Goal: Task Accomplishment & Management: Complete application form

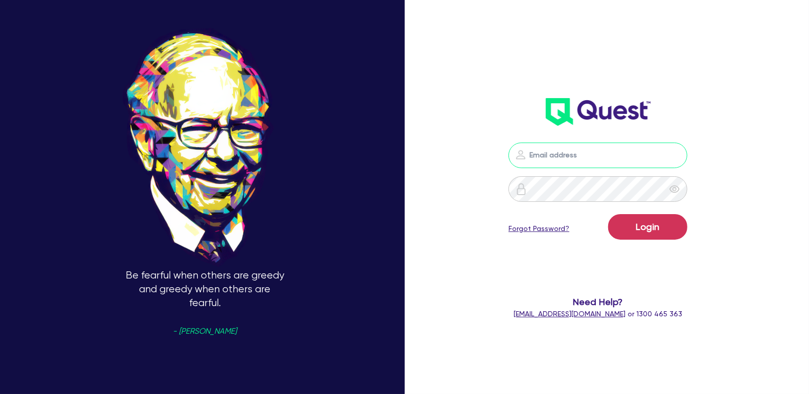
click at [560, 158] on input "email" at bounding box center [598, 156] width 179 height 26
type input "shae.draper+broker@quest.finance"
click at [628, 230] on button "Login" at bounding box center [647, 227] width 79 height 26
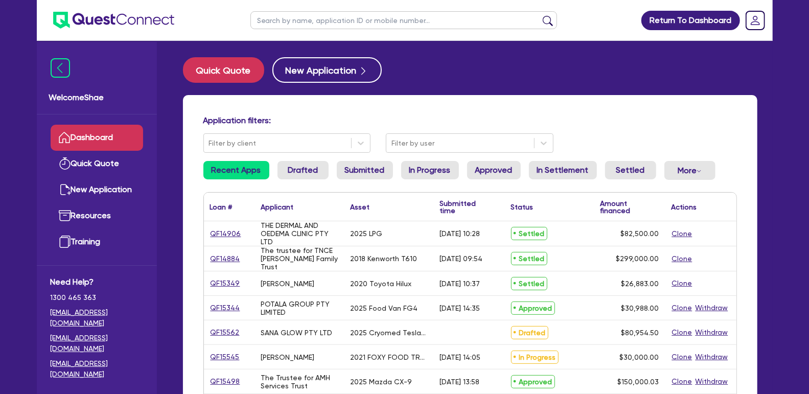
click at [341, 20] on input "text" at bounding box center [404, 20] width 307 height 18
type input "lfg"
click at [540, 15] on button "submit" at bounding box center [548, 22] width 16 height 14
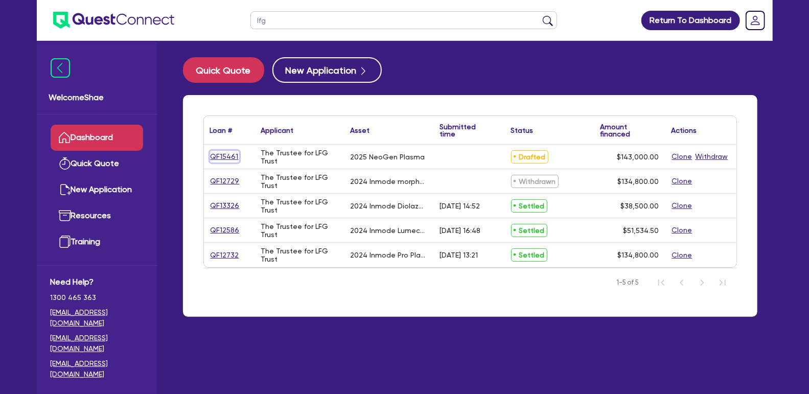
click at [227, 153] on link "QF15461" at bounding box center [224, 157] width 29 height 12
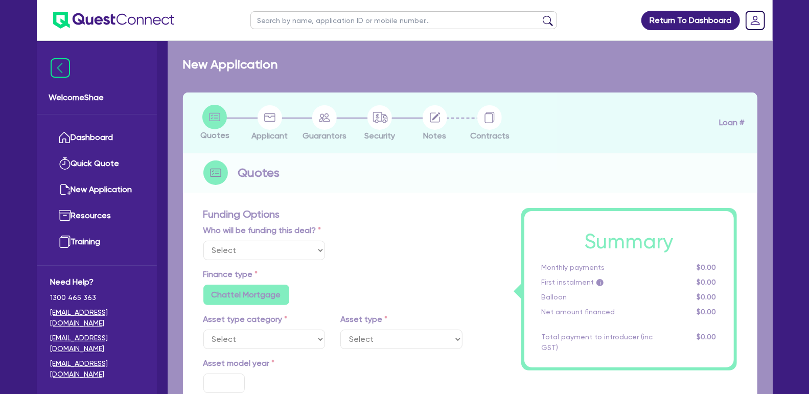
select select "Other"
select select "SECONDARY_ASSETS"
type input "2025"
radio input "true"
type input "143,000"
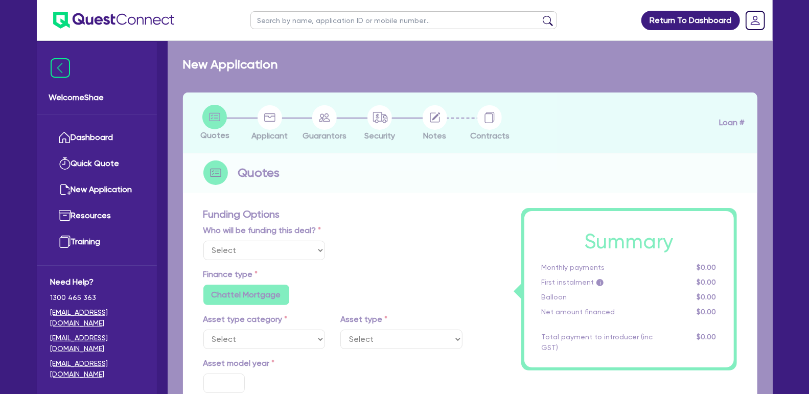
type input "4"
type input "5,720"
type input "7.49"
radio input "false"
type input "649"
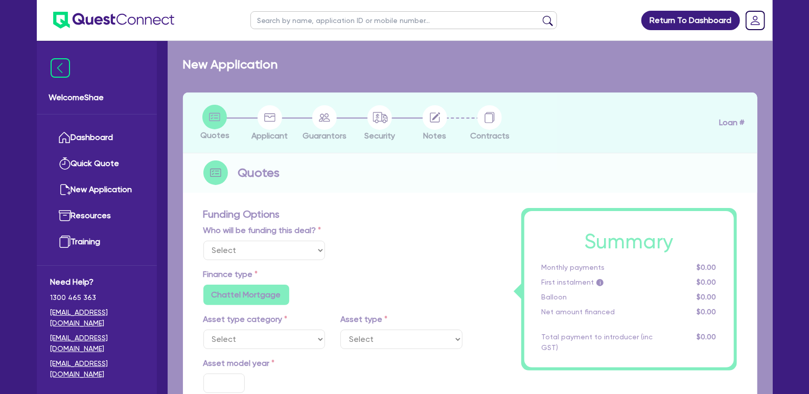
type input "395"
radio input "false"
select select "MEDICAL_DENTAL_LABORATORY_EQUIPMENT"
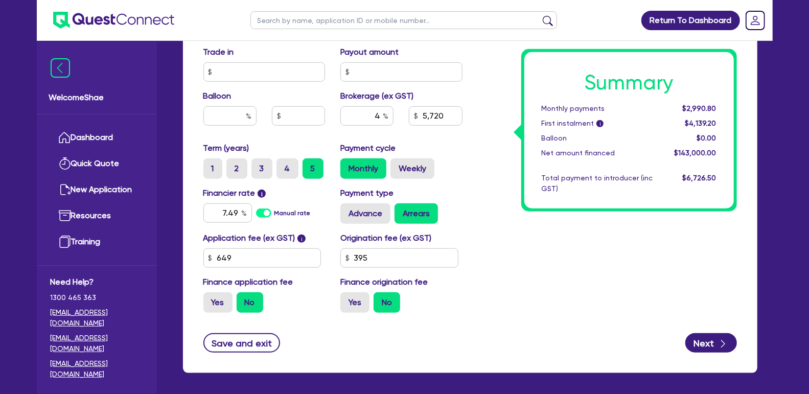
scroll to position [593, 0]
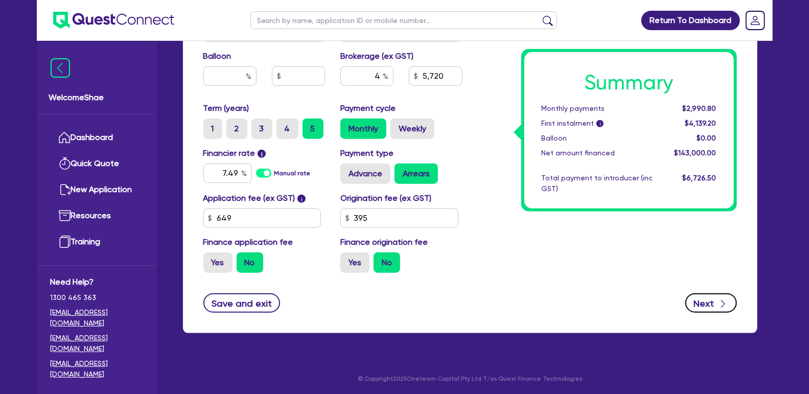
click at [704, 298] on button "Next" at bounding box center [712, 302] width 52 height 19
type input "143,000"
type input "5,720"
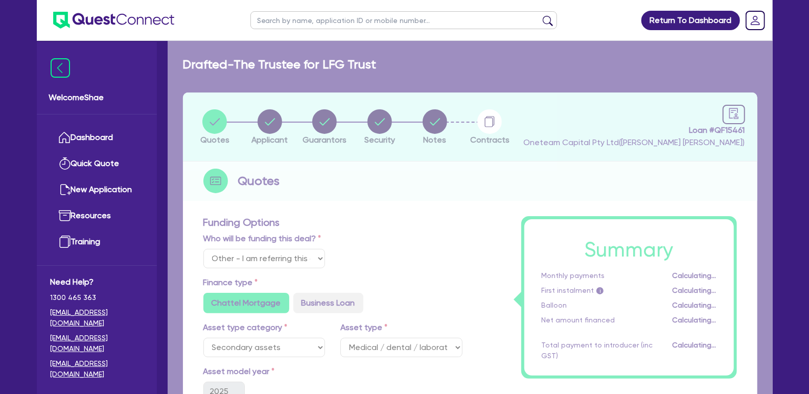
select select "TRUST"
select select "COMPANY"
select select "HEALTH_BEAUTY"
select select "HAIR_BEAUTY_SALONS"
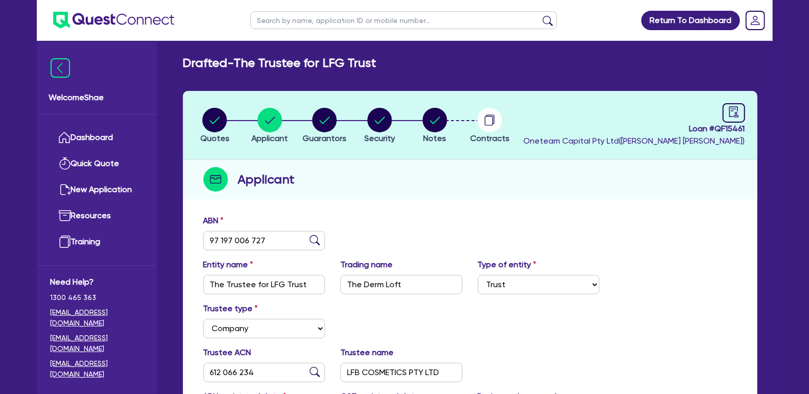
scroll to position [2, 0]
click at [369, 118] on circle "button" at bounding box center [380, 119] width 25 height 25
select select "SECONDARY_ASSETS"
select select "MEDICAL_DENTAL_LABORATORY_EQUIPMENT"
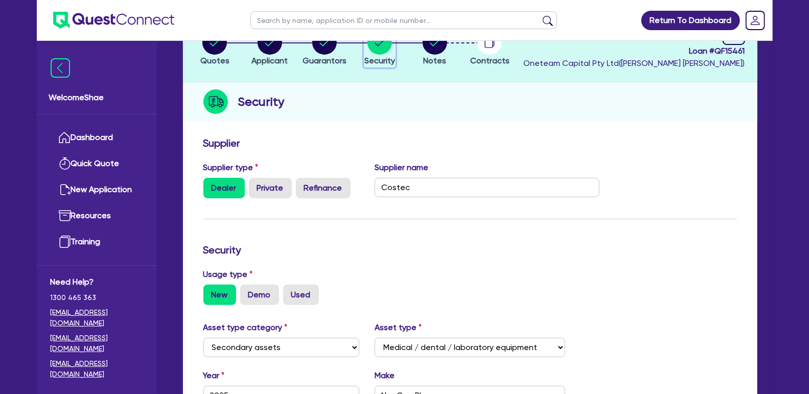
scroll to position [87, 0]
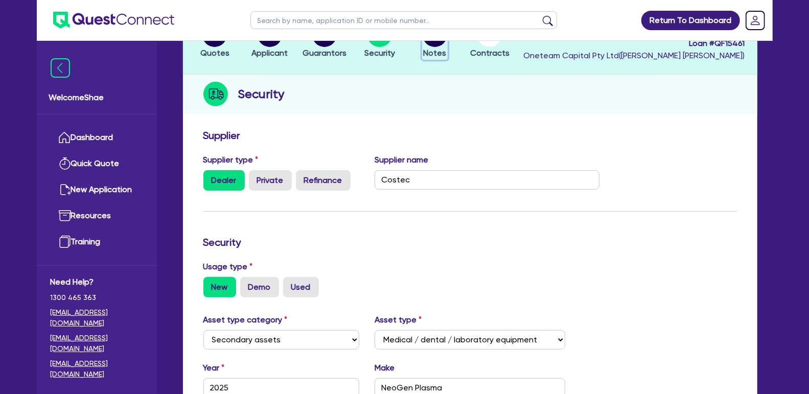
click at [429, 51] on span "Notes" at bounding box center [434, 53] width 23 height 10
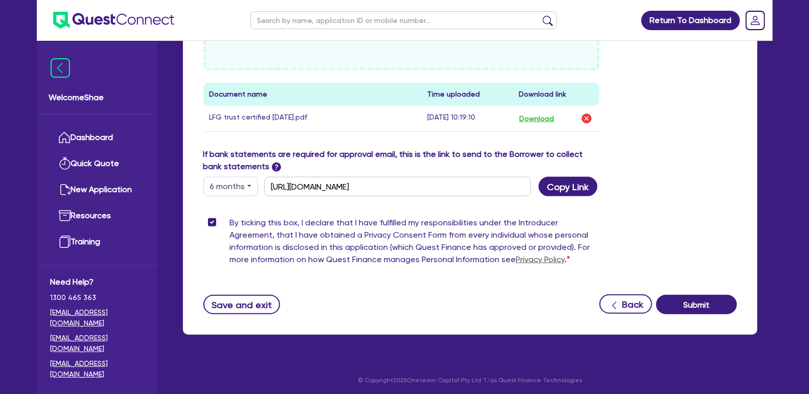
scroll to position [461, 0]
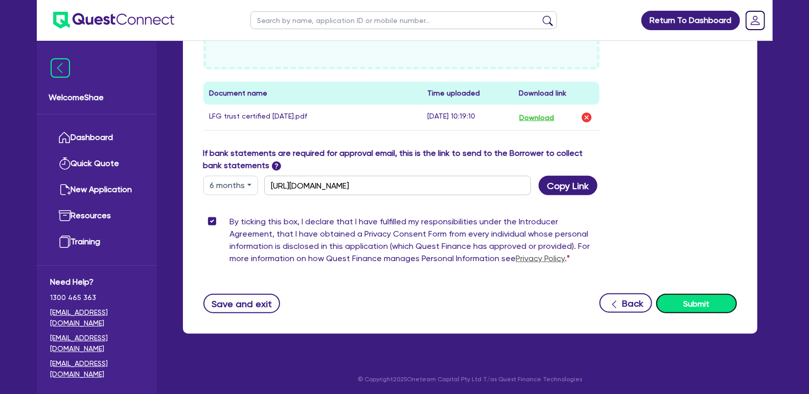
click at [720, 310] on button "Submit" at bounding box center [697, 303] width 81 height 19
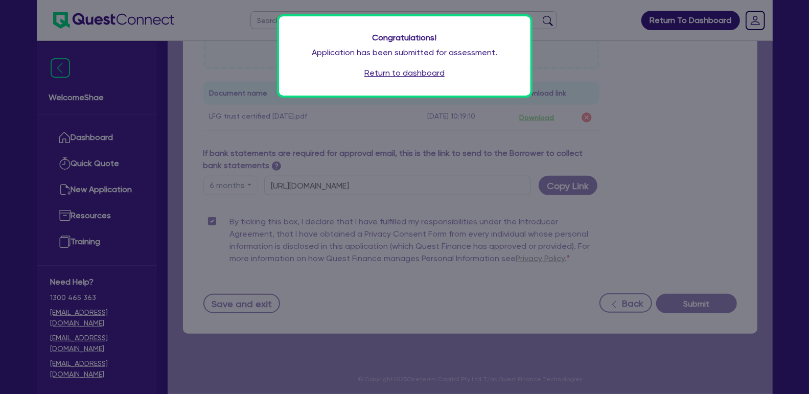
click at [407, 76] on link "Return to dashboard" at bounding box center [405, 73] width 80 height 12
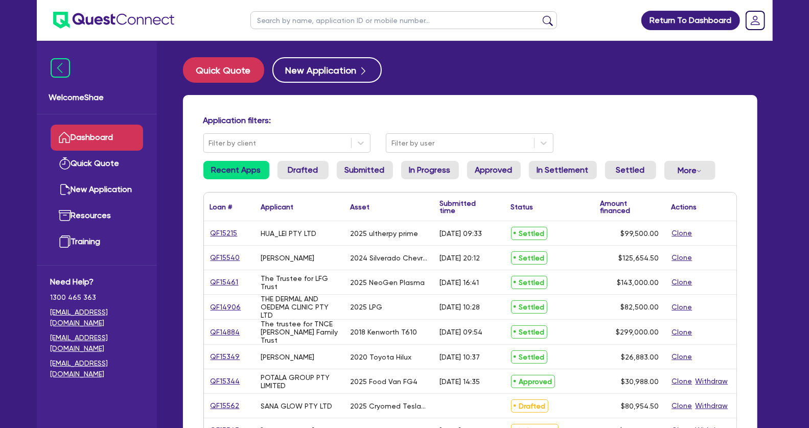
click at [274, 24] on input "text" at bounding box center [404, 20] width 307 height 18
type input "rachael"
click at [540, 15] on button "submit" at bounding box center [548, 22] width 16 height 14
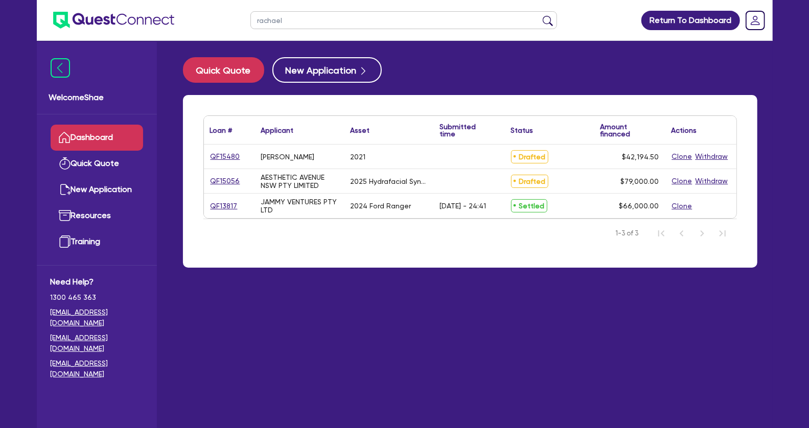
click at [206, 155] on div "QF15480" at bounding box center [229, 157] width 51 height 24
click at [229, 158] on link "QF15480" at bounding box center [225, 157] width 31 height 12
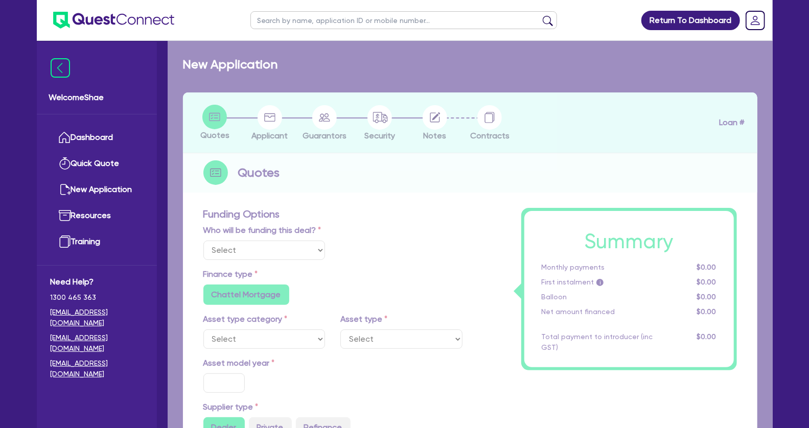
select select "Other"
select select "CARS_AND_LIGHT_TRUCKS"
type input "2021"
type input "46,000"
type input "13,000"
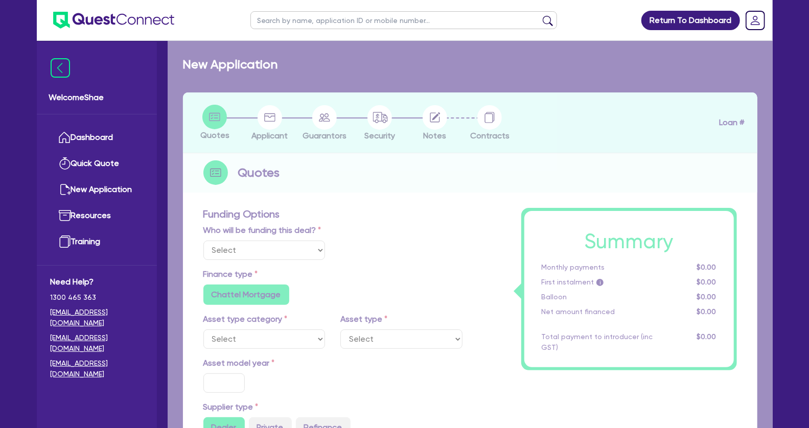
type input "7,000"
radio input "false"
type input "8.99"
type input "1,400"
radio input "true"
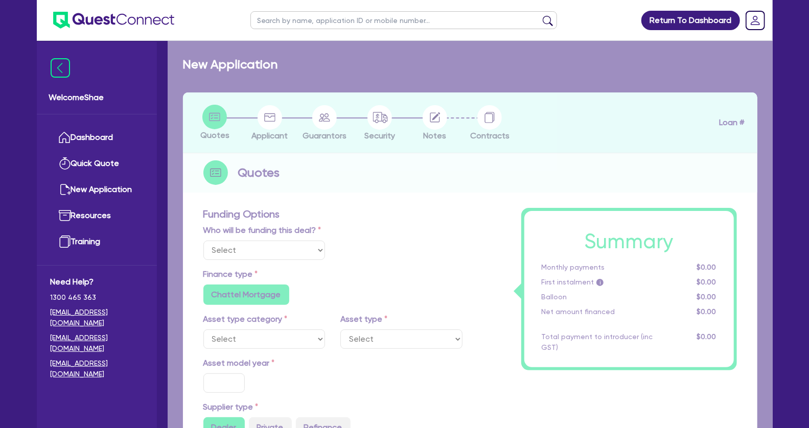
radio input "true"
select select "PASSENGER_VEHICLES"
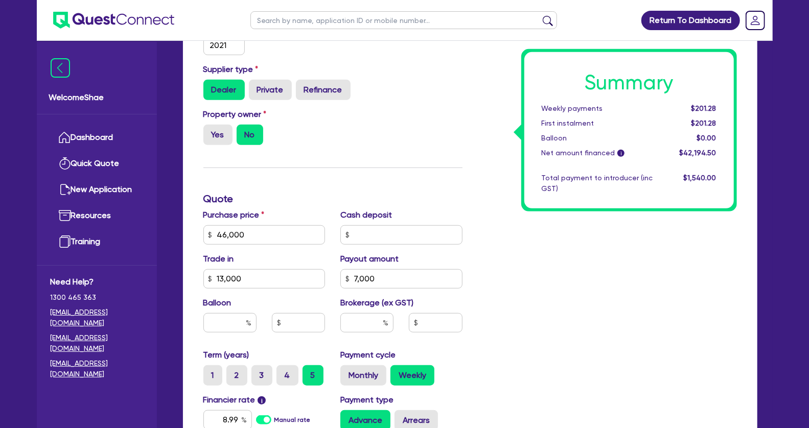
scroll to position [538, 0]
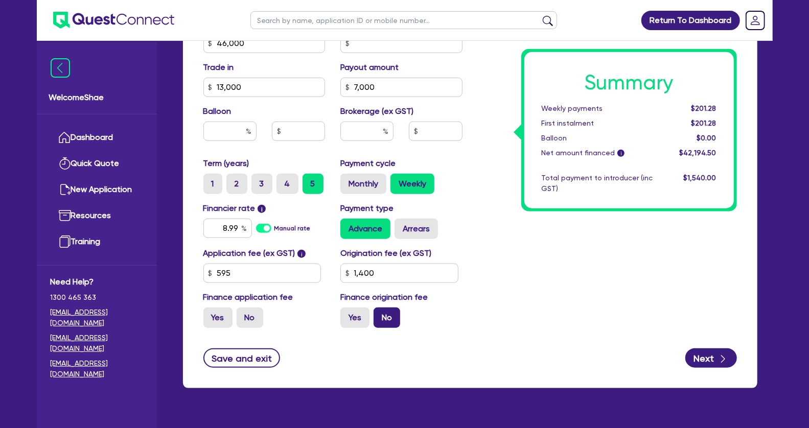
click at [394, 314] on label "No" at bounding box center [387, 318] width 27 height 20
click at [380, 314] on input "No" at bounding box center [377, 311] width 7 height 7
radio input "true"
type input "46,000"
type input "13,000"
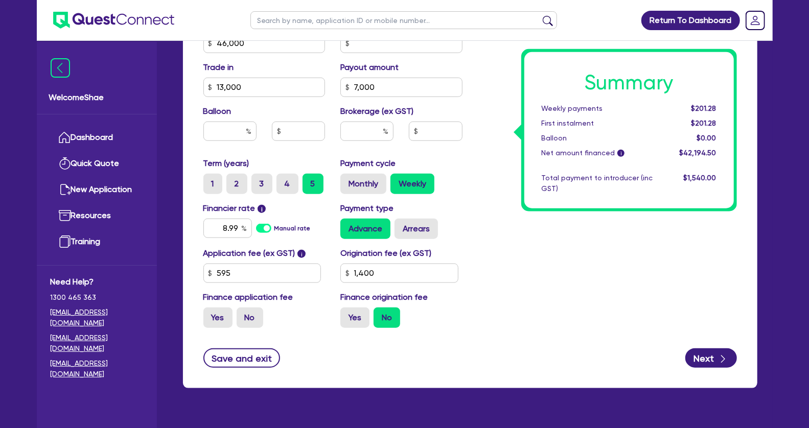
type input "7,000"
type input "1,400"
type input "46,000"
type input "13,000"
type input "7,000"
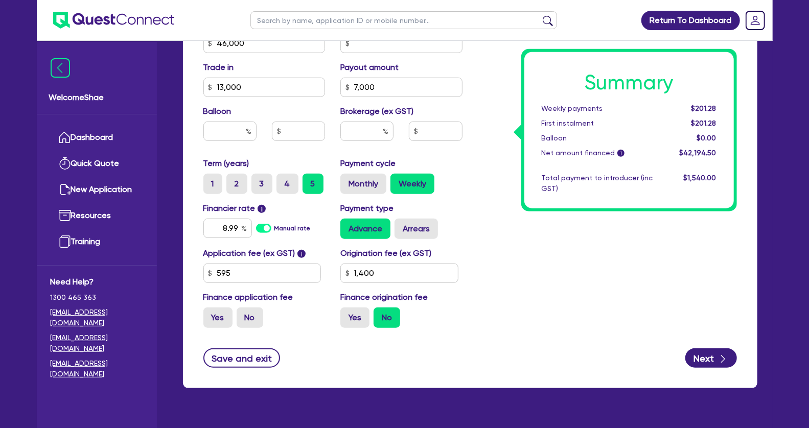
type input "1,400"
click at [254, 316] on label "No" at bounding box center [250, 318] width 27 height 20
click at [243, 314] on input "No" at bounding box center [240, 311] width 7 height 7
radio input "true"
type input "46,000"
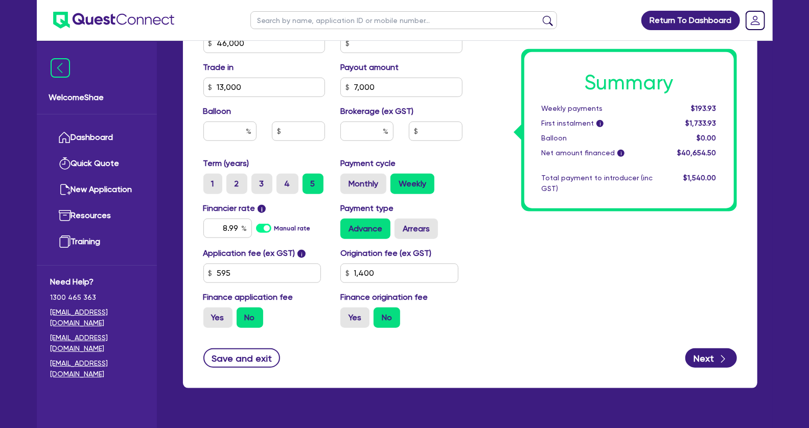
type input "13,000"
type input "7,000"
type input "1,400"
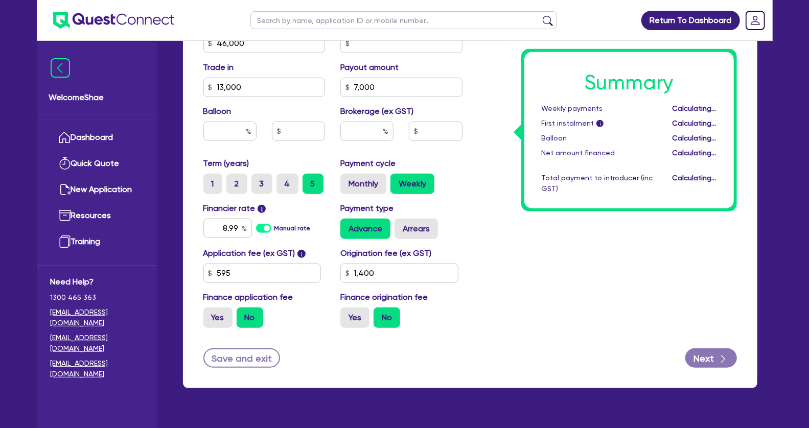
type input "46,000"
type input "13,000"
type input "7,000"
type input "1,400"
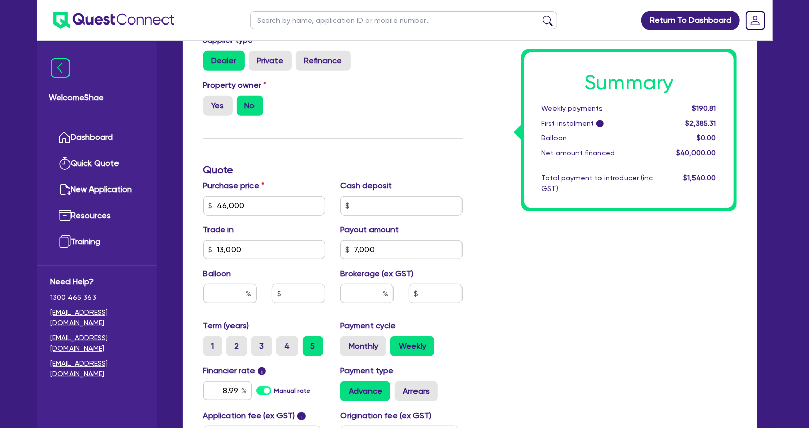
scroll to position [368, 0]
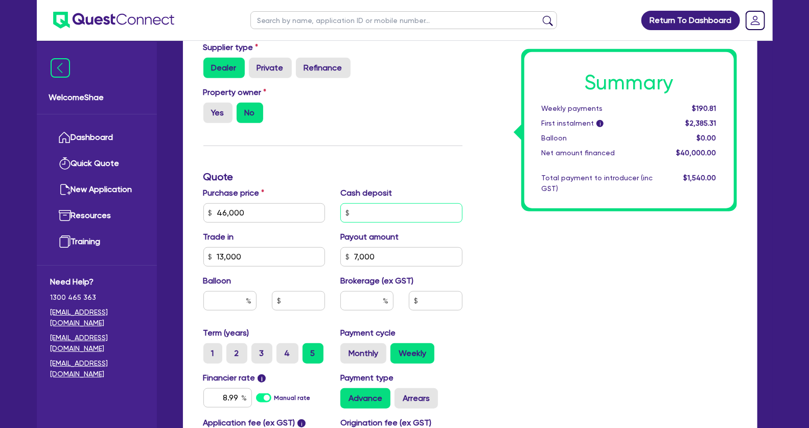
click at [390, 209] on input "text" at bounding box center [402, 212] width 122 height 19
type input "46,000"
type input "7"
type input "13,000"
type input "7,000"
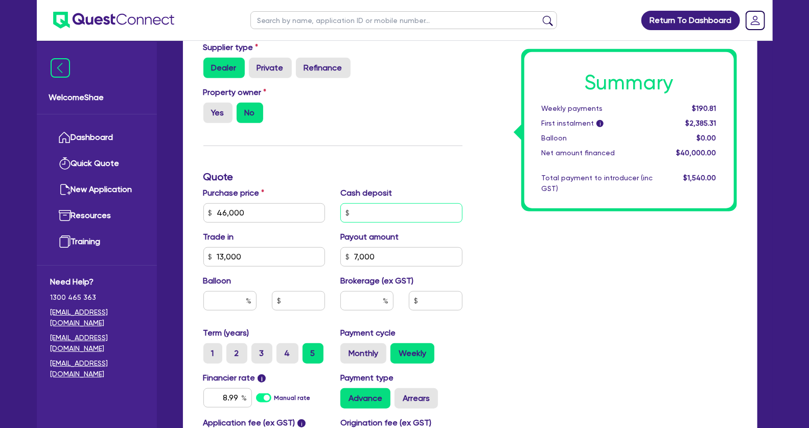
type input "1,400"
type input "46,000"
type input "76"
type input "13,000"
type input "7,000"
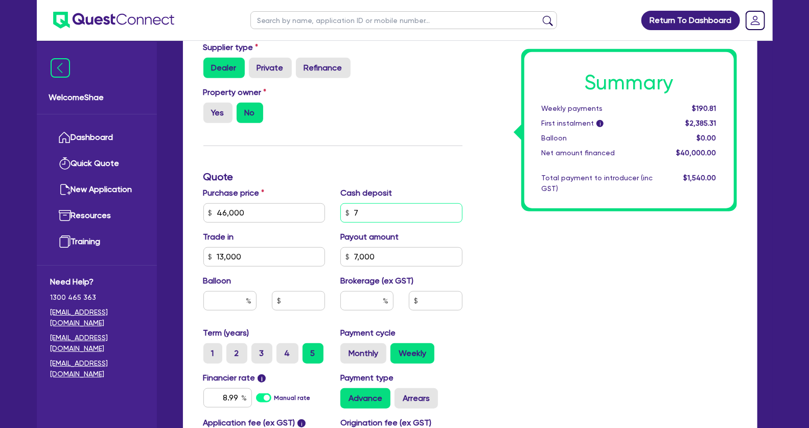
type input "1,400"
type input "46,000"
type input "768"
type input "13,000"
type input "7,000"
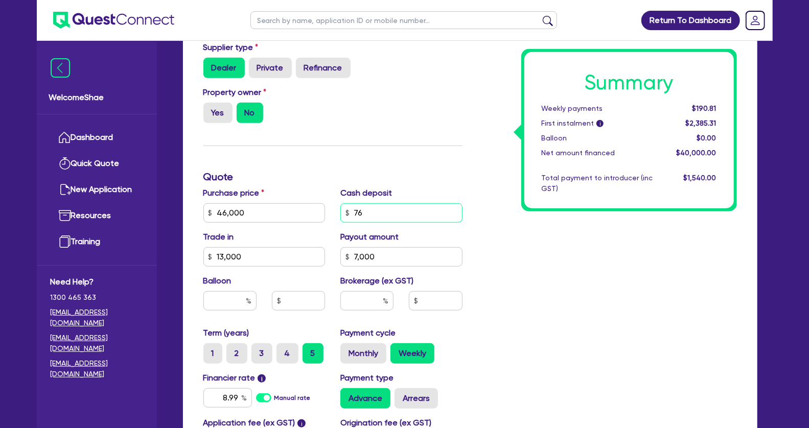
type input "1,400"
type input "46,000"
type input "7,681"
type input "13,000"
type input "7,000"
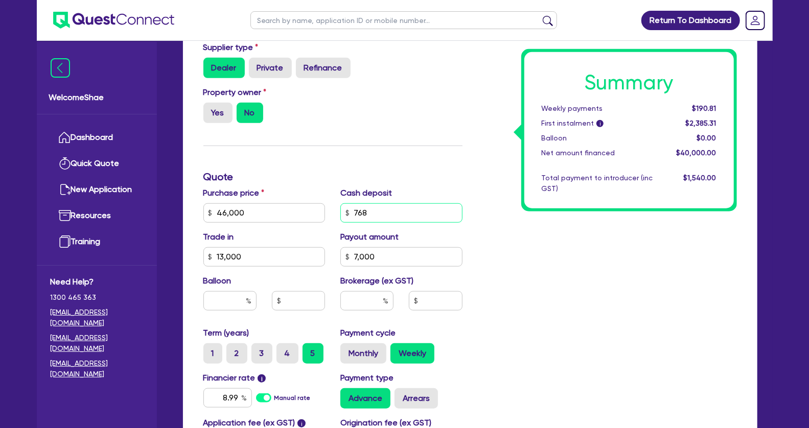
type input "1,400"
type input "46,000"
type input "7,681."
type input "13,000"
type input "7,000"
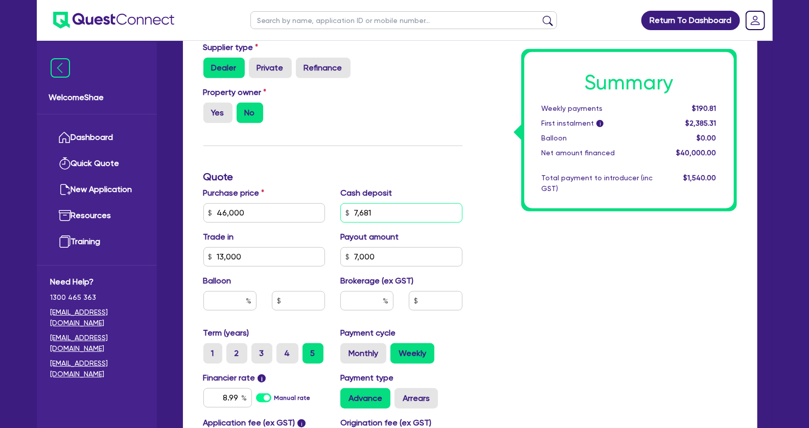
type input "1,400"
type input "46,000"
type input "7,681.1"
type input "13,000"
type input "7,000"
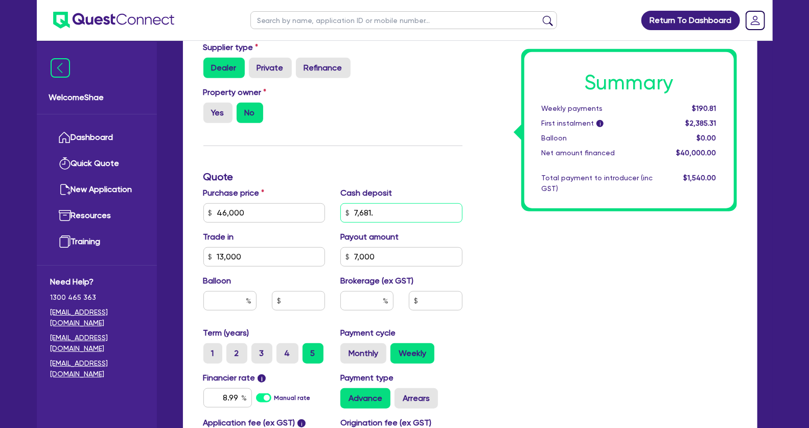
type input "1,400"
type input "46,000"
type input "7,681.17"
type input "13,000"
type input "7,000"
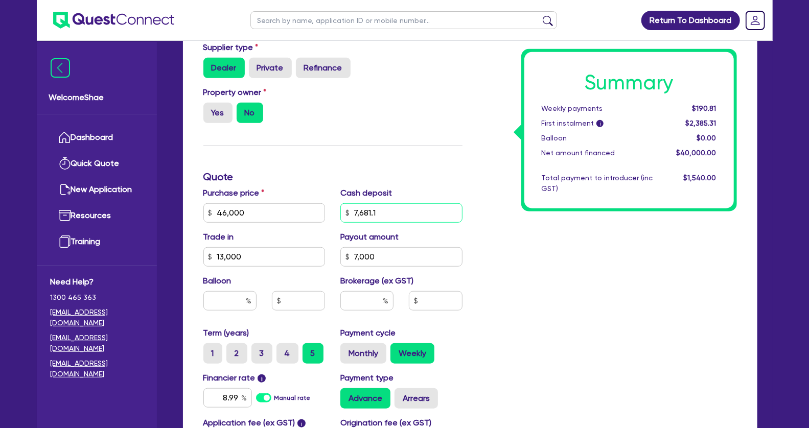
type input "1,400"
type input "7,681.17"
type input "46,000"
type input "13,000"
type input "7,000"
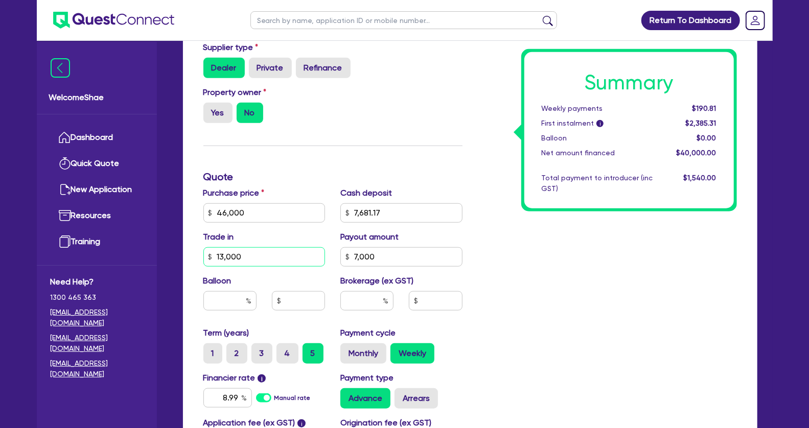
type input "1,400"
type input "46,000"
type input "13,000"
type input "7,000"
type input "1,400"
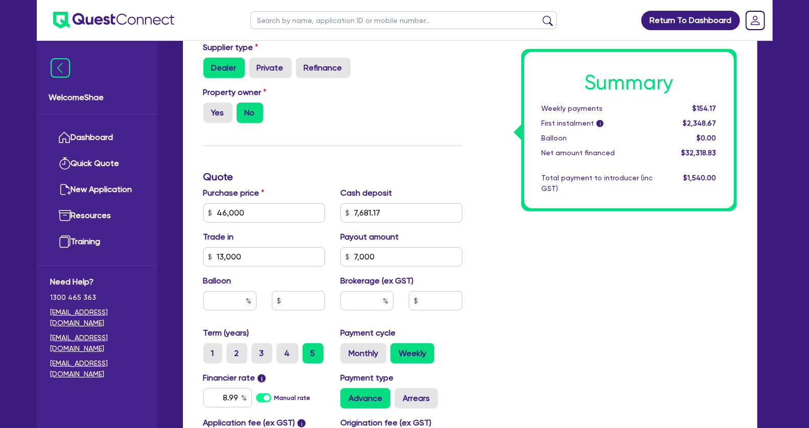
click at [652, 264] on div "Summary Weekly payments $154.17 First instalment i $2,348.67 Balloon $0.00 Net …" at bounding box center [607, 177] width 275 height 658
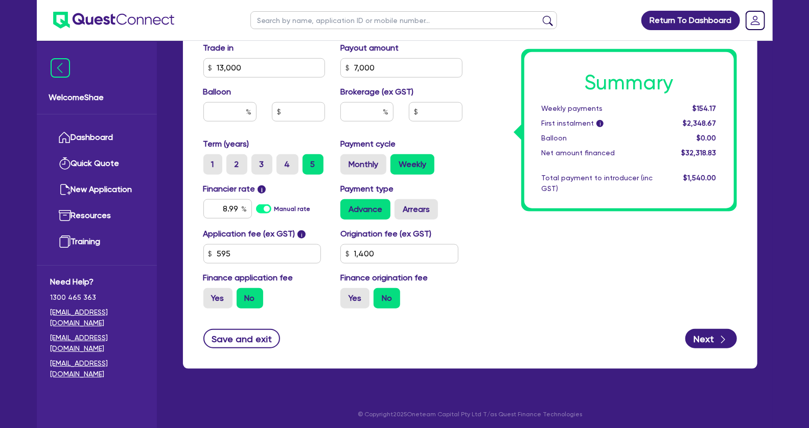
scroll to position [558, 0]
click at [710, 337] on button "Next" at bounding box center [712, 338] width 52 height 19
type input "46,000"
type input "13,000"
type input "7,000"
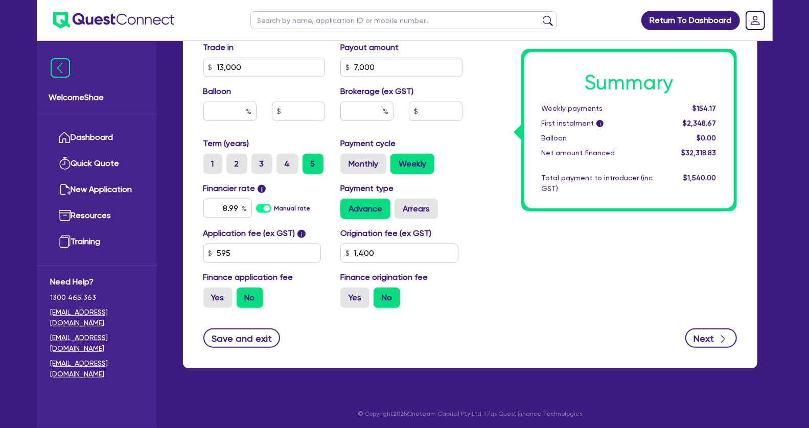
type input "1,400"
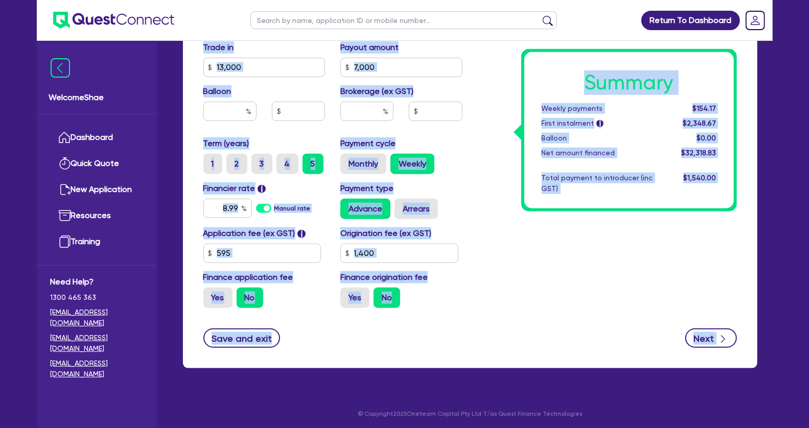
type input "46,000"
type input "13,000"
type input "7,000"
type input "1,400"
select select "SOLE_TRADER"
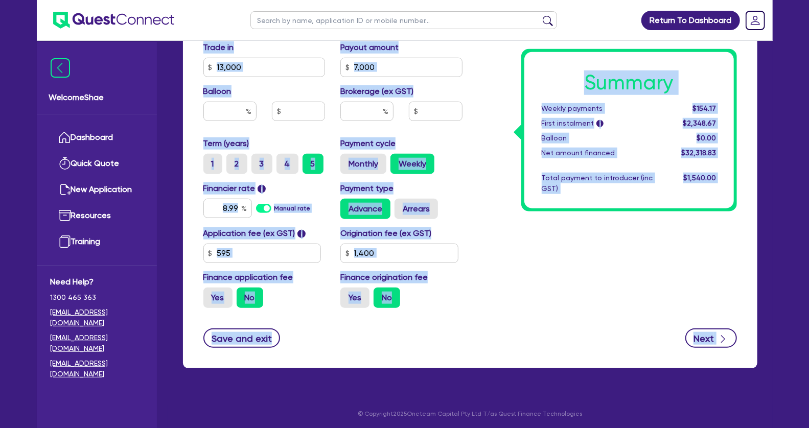
select select "TRANSPORT_WAREHOUSING"
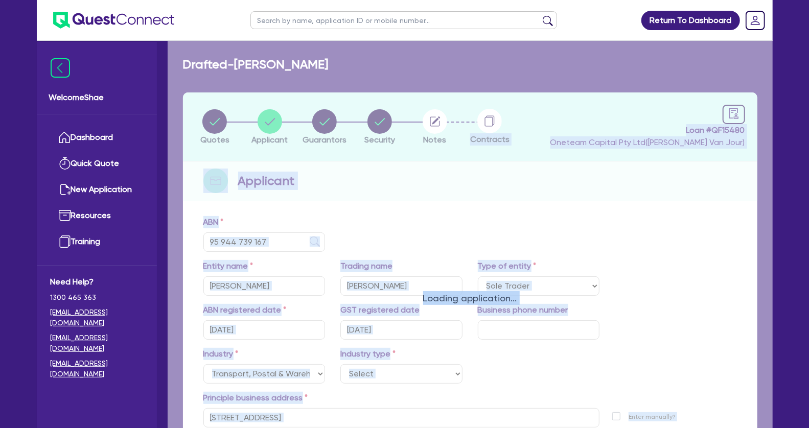
select select
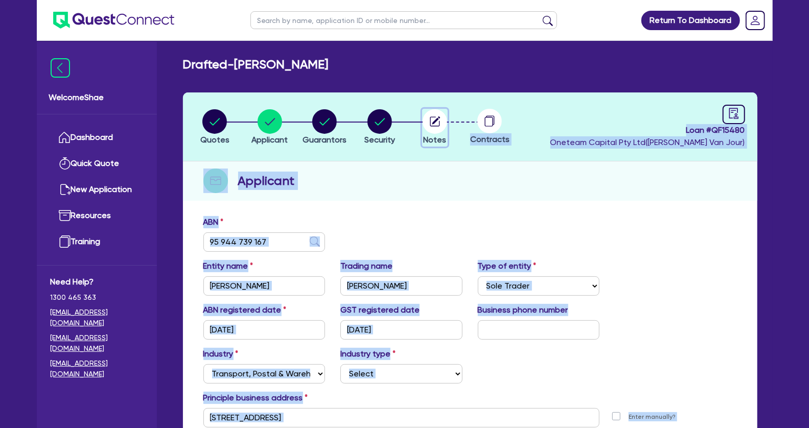
click at [439, 124] on icon "button" at bounding box center [435, 122] width 10 height 10
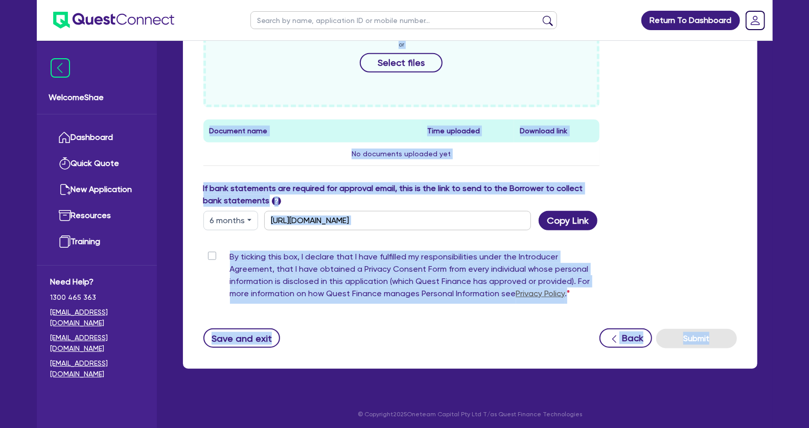
scroll to position [414, 0]
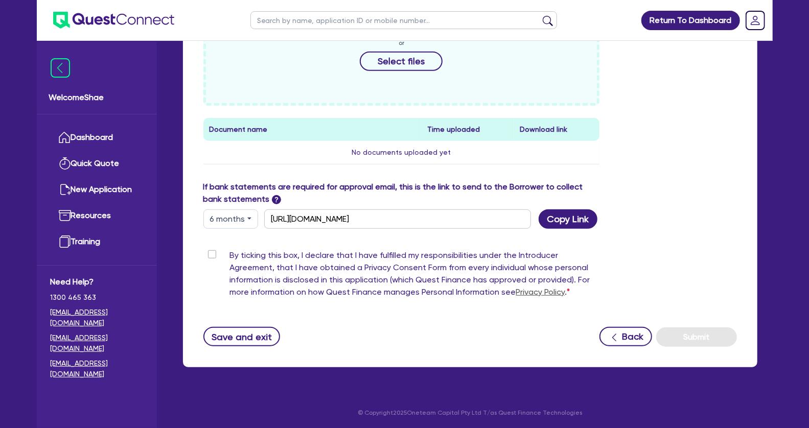
click at [230, 252] on label "By ticking this box, I declare that I have fulfilled my responsibilities under …" at bounding box center [415, 276] width 370 height 53
click at [212, 252] on input "By ticking this box, I declare that I have fulfilled my responsibilities under …" at bounding box center [207, 255] width 8 height 10
checkbox input "true"
click at [694, 338] on button "Submit" at bounding box center [697, 337] width 81 height 19
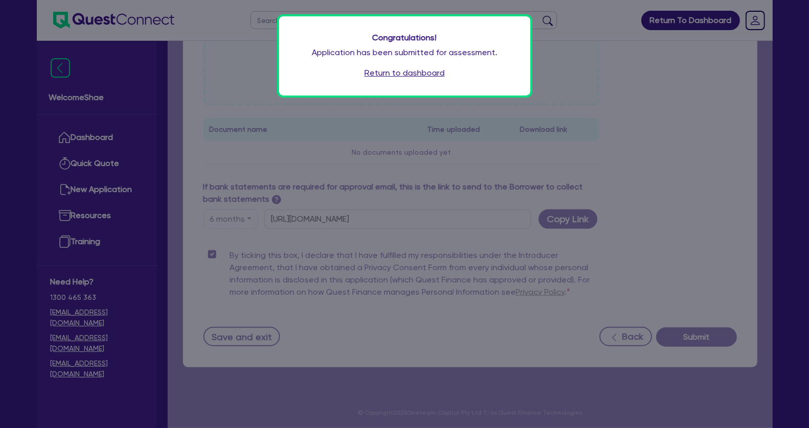
click at [378, 77] on link "Return to dashboard" at bounding box center [405, 73] width 80 height 12
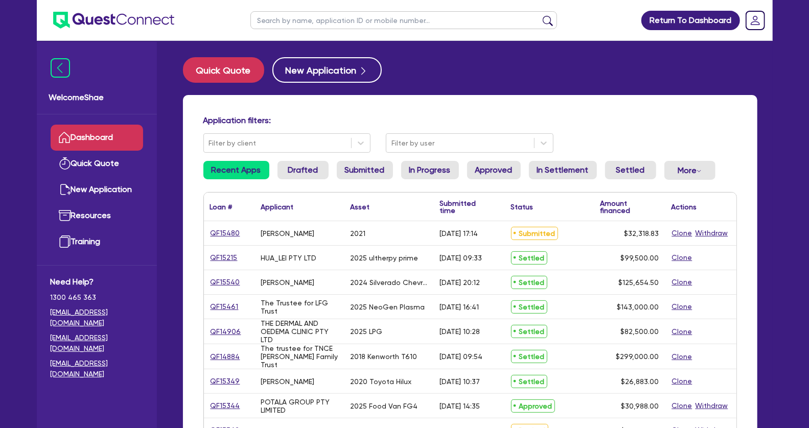
click at [303, 20] on input "text" at bounding box center [404, 20] width 307 height 18
type input "[PERSON_NAME]"
click at [540, 15] on button "submit" at bounding box center [548, 22] width 16 height 14
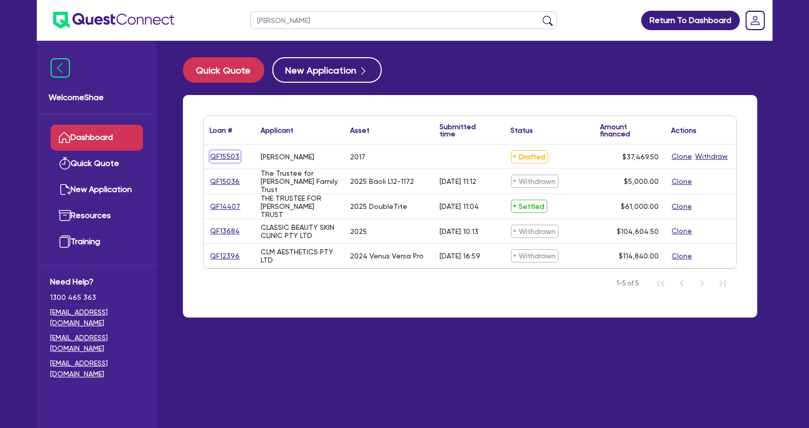
click at [231, 157] on link "QF15503" at bounding box center [225, 157] width 30 height 12
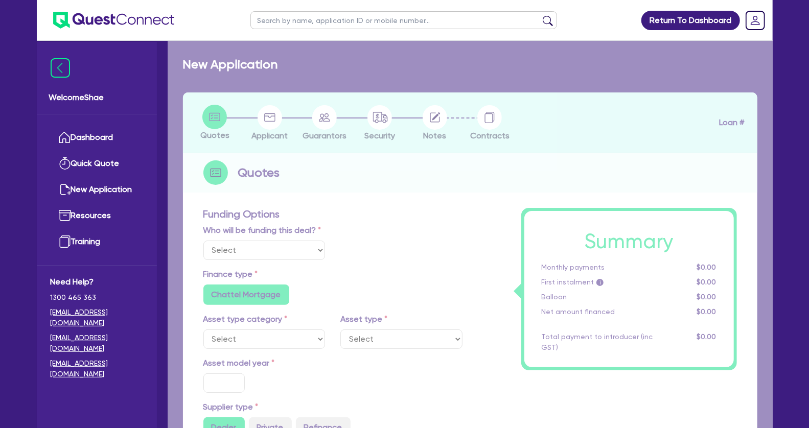
select select "Other"
select select "CARS_AND_LIGHT_TRUCKS"
type input "2017"
radio input "false"
radio input "true"
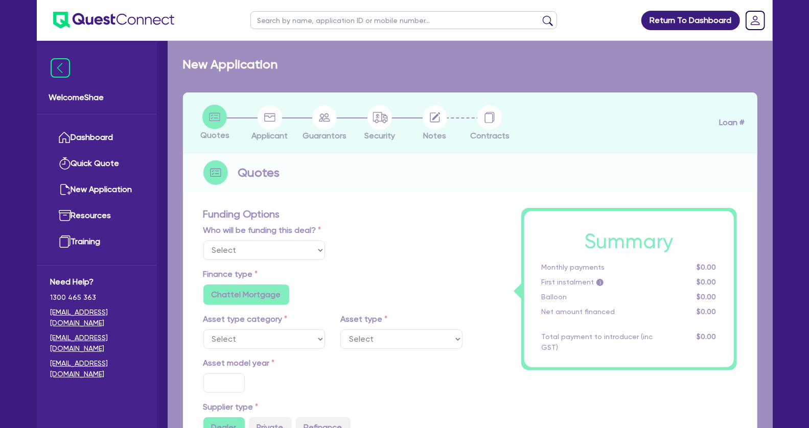
type input "35,000"
radio input "true"
radio input "false"
type input "13.99"
radio input "false"
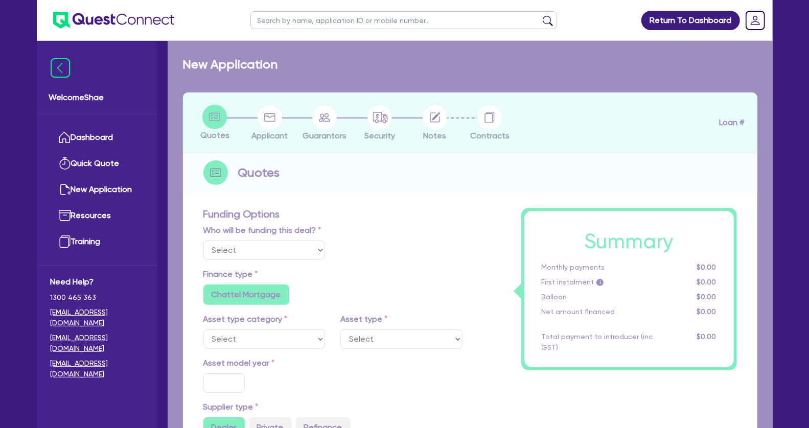
type input "1,650"
radio input "true"
select select "PASSENGER_VEHICLES"
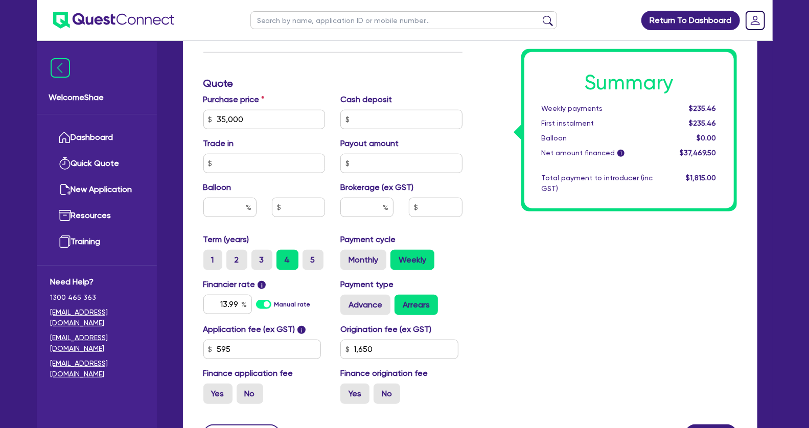
scroll to position [524, 0]
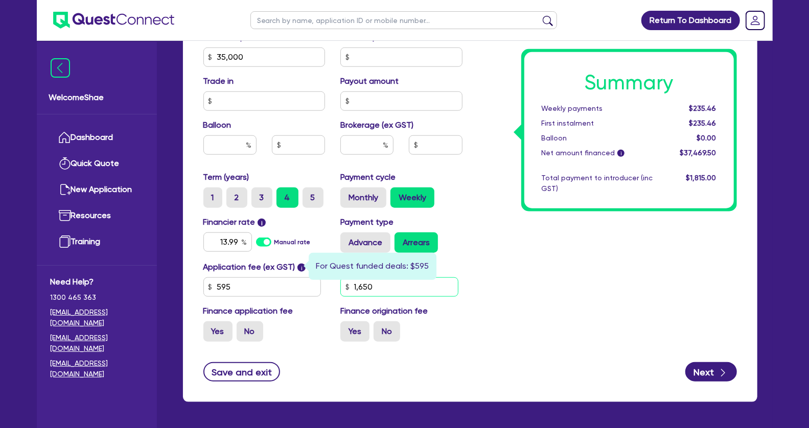
drag, startPoint x: 338, startPoint y: 274, endPoint x: 194, endPoint y: 250, distance: 145.7
click at [201, 252] on div "Funding Options Who will be funding this deal? Select I will fund 100% I will c…" at bounding box center [333, 21] width 275 height 658
type input "35,000"
type input "1"
type input "35,000"
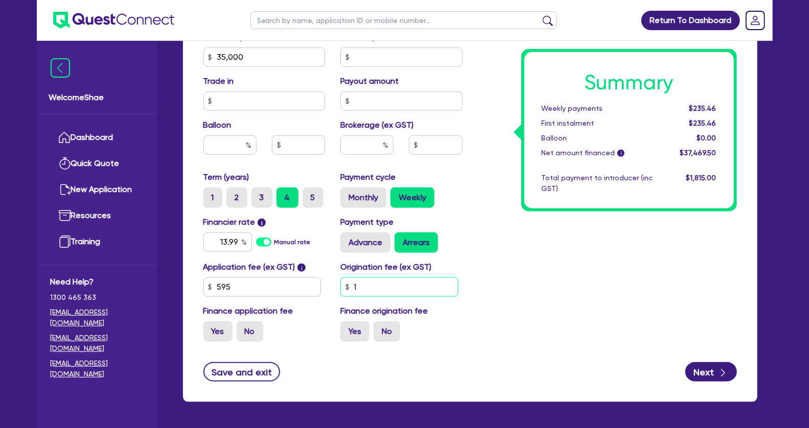
type input "15"
type input "35,000"
type input "150"
type input "35,000"
type input "1,500"
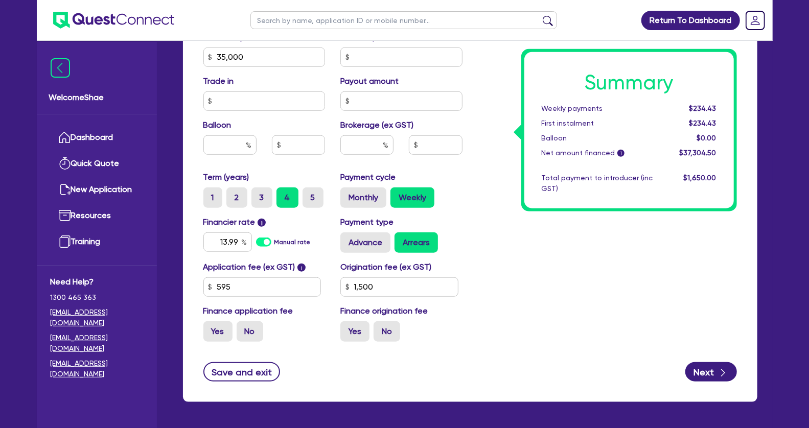
click at [549, 269] on div "Summary Weekly payments $234.43 First instalment $234.43 Balloon $0.00 Net amou…" at bounding box center [607, 21] width 275 height 658
click at [716, 371] on button "Next" at bounding box center [712, 372] width 52 height 19
type input "35,000"
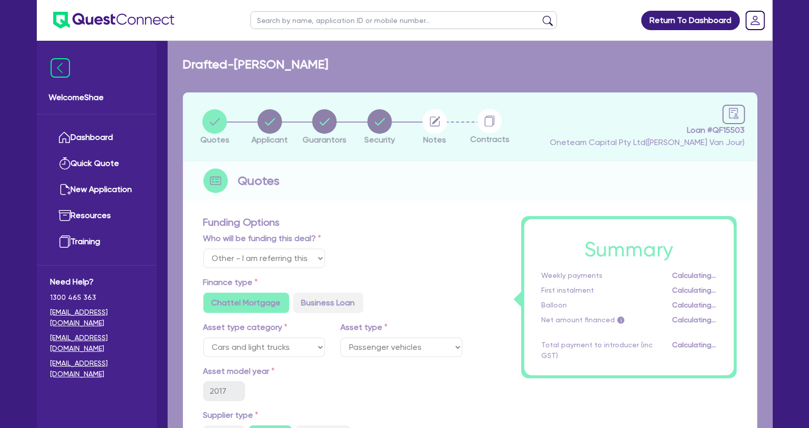
select select "SOLE_TRADER"
select select "RETAIL_WHOLESALE_TRADE"
select select "CLOTHING_FOOTWEAR"
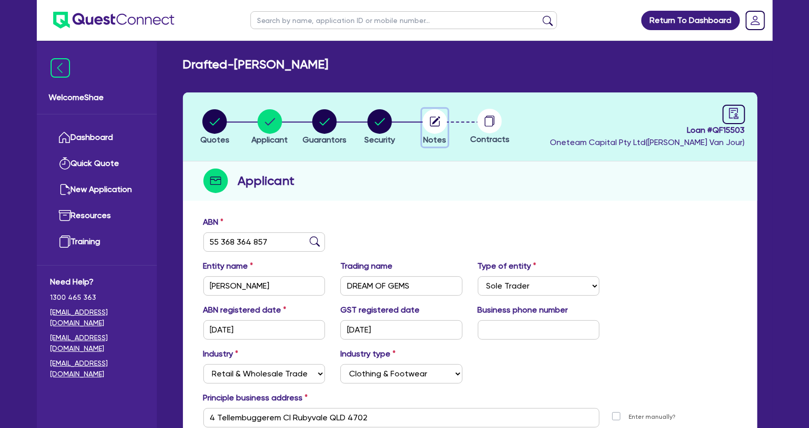
click at [440, 123] on circle "button" at bounding box center [435, 121] width 25 height 25
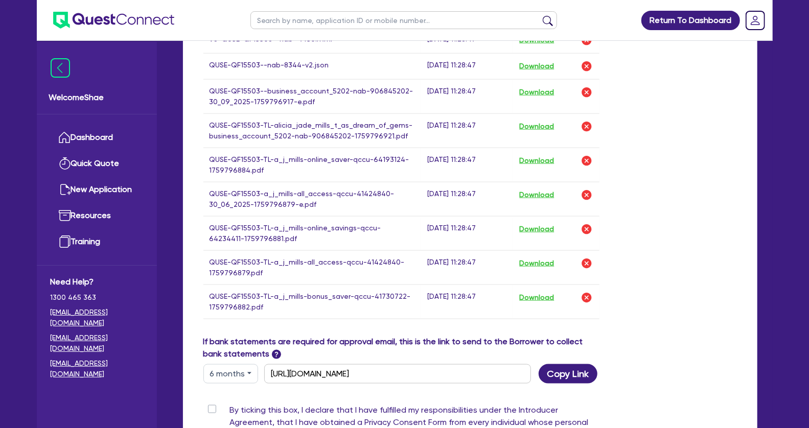
scroll to position [802, 0]
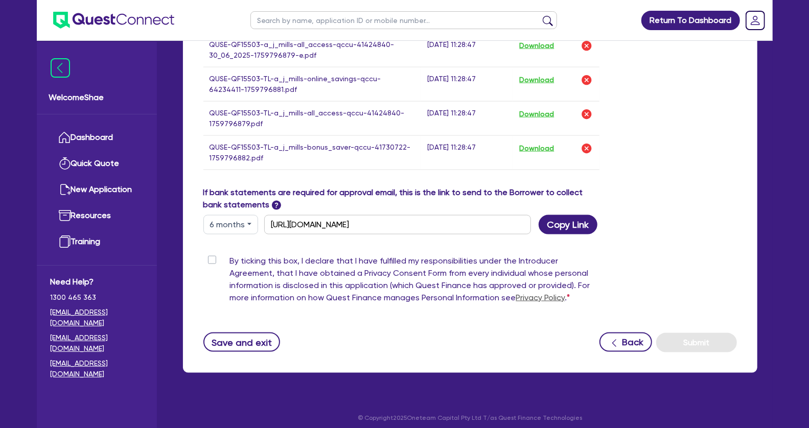
click at [230, 257] on label "By ticking this box, I declare that I have fulfilled my responsibilities under …" at bounding box center [415, 281] width 370 height 53
click at [208, 257] on input "By ticking this box, I declare that I have fulfilled my responsibilities under …" at bounding box center [207, 260] width 8 height 10
checkbox input "true"
click at [719, 339] on button "Submit" at bounding box center [697, 342] width 81 height 19
